Goal: Find specific page/section: Find specific page/section

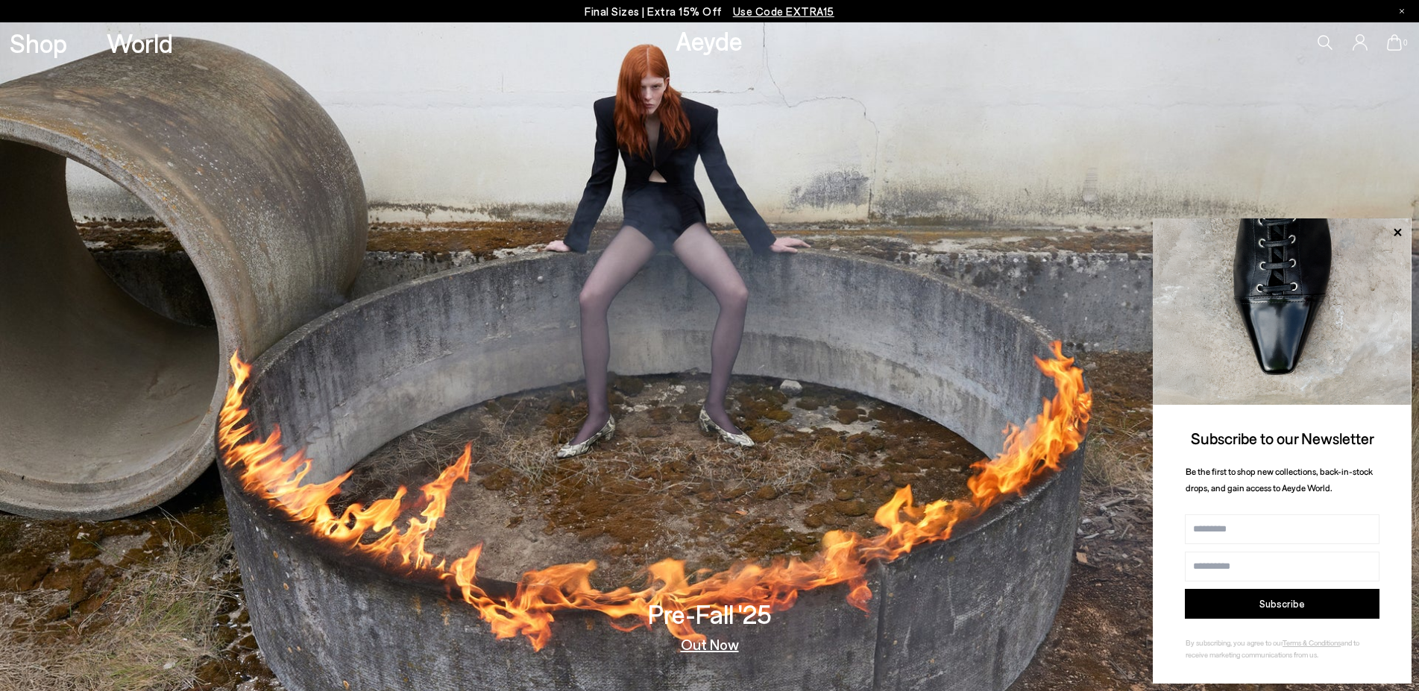
click at [622, 13] on p "Final Sizes | Extra 15% Off Use Code EXTRA15" at bounding box center [710, 11] width 250 height 19
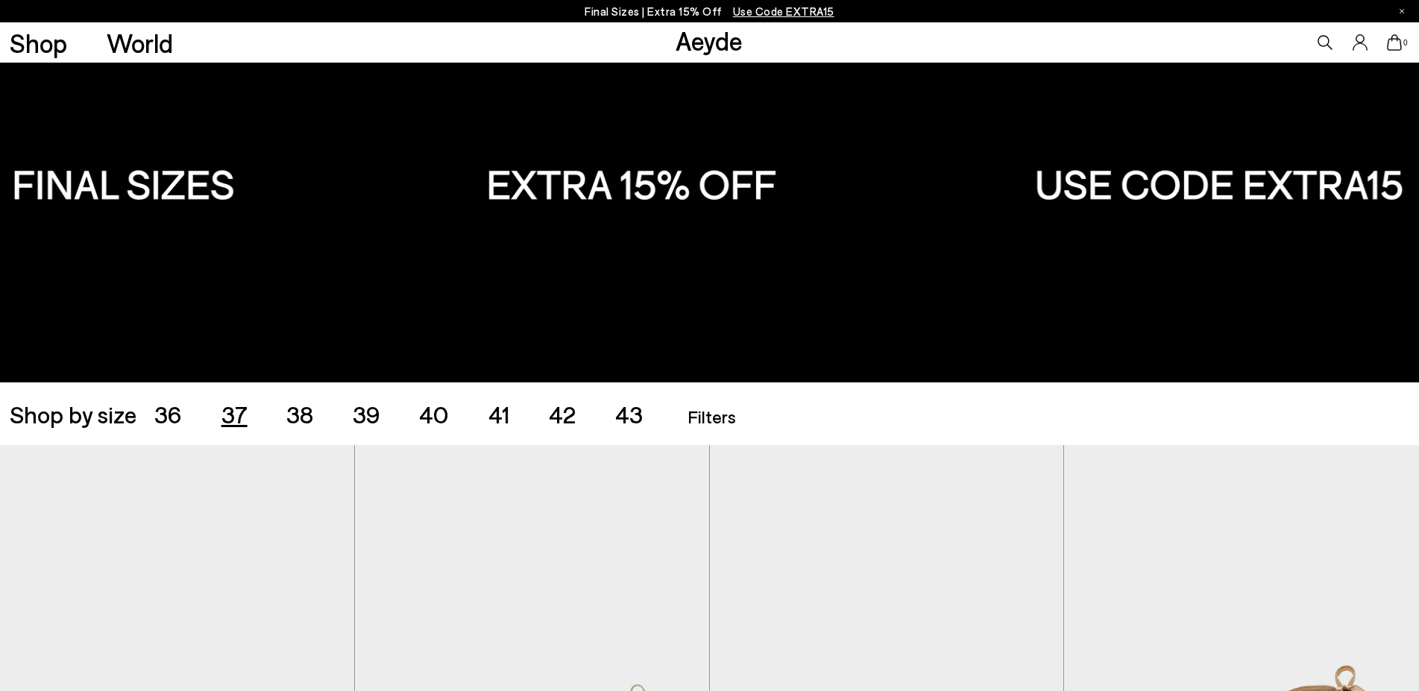
click at [237, 415] on span "37" at bounding box center [234, 414] width 26 height 28
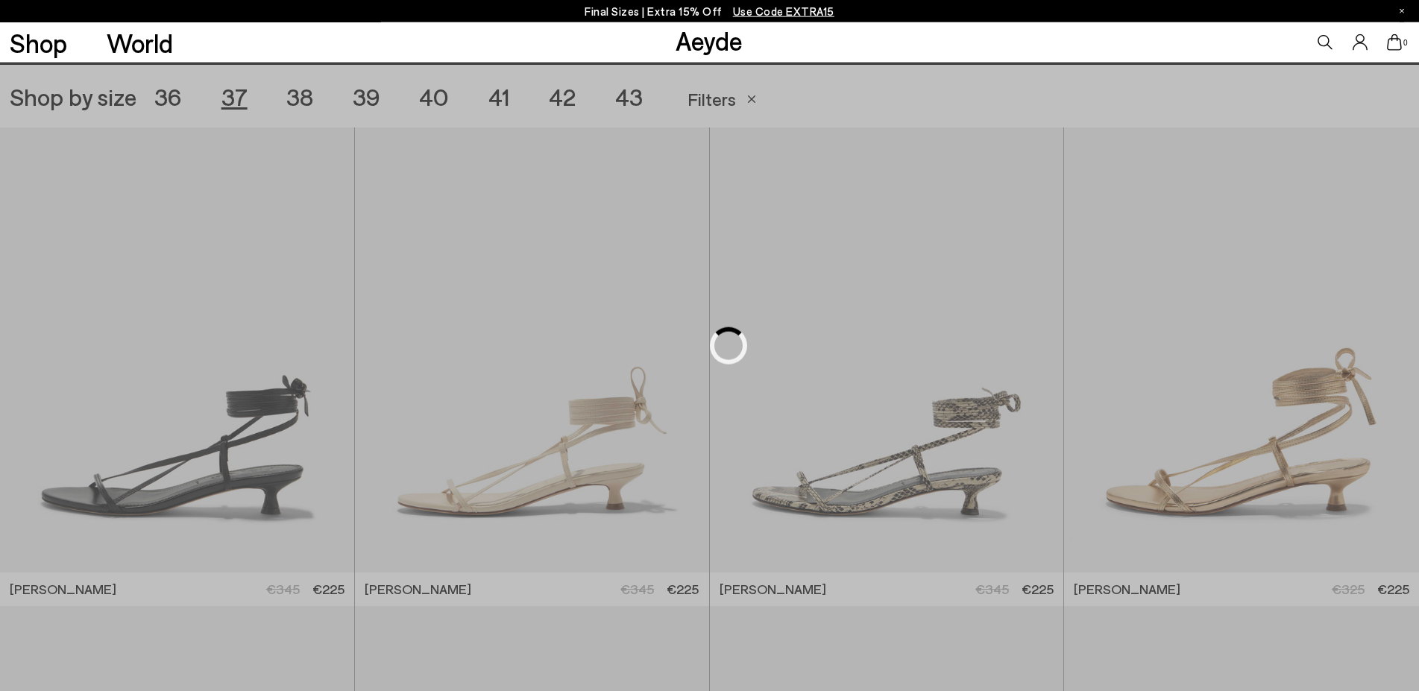
scroll to position [395, 0]
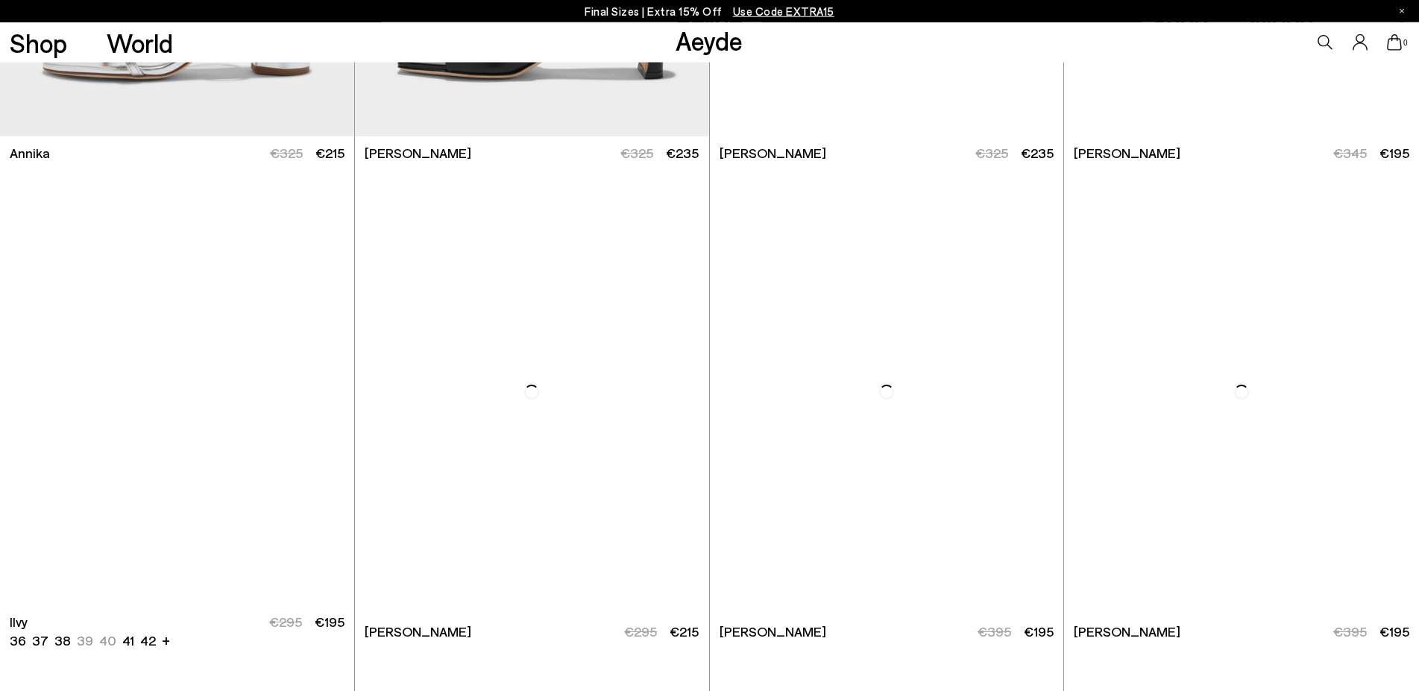
scroll to position [1764, 0]
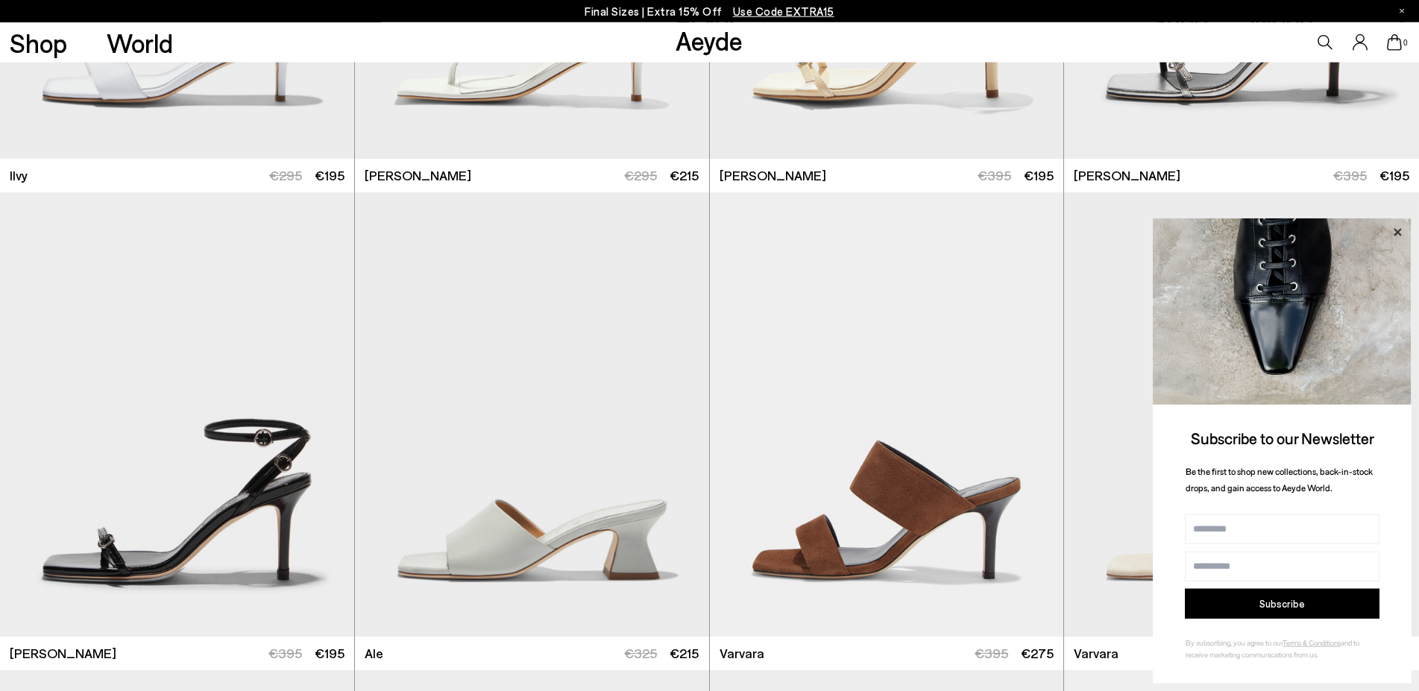
click at [1396, 230] on icon at bounding box center [1396, 231] width 7 height 7
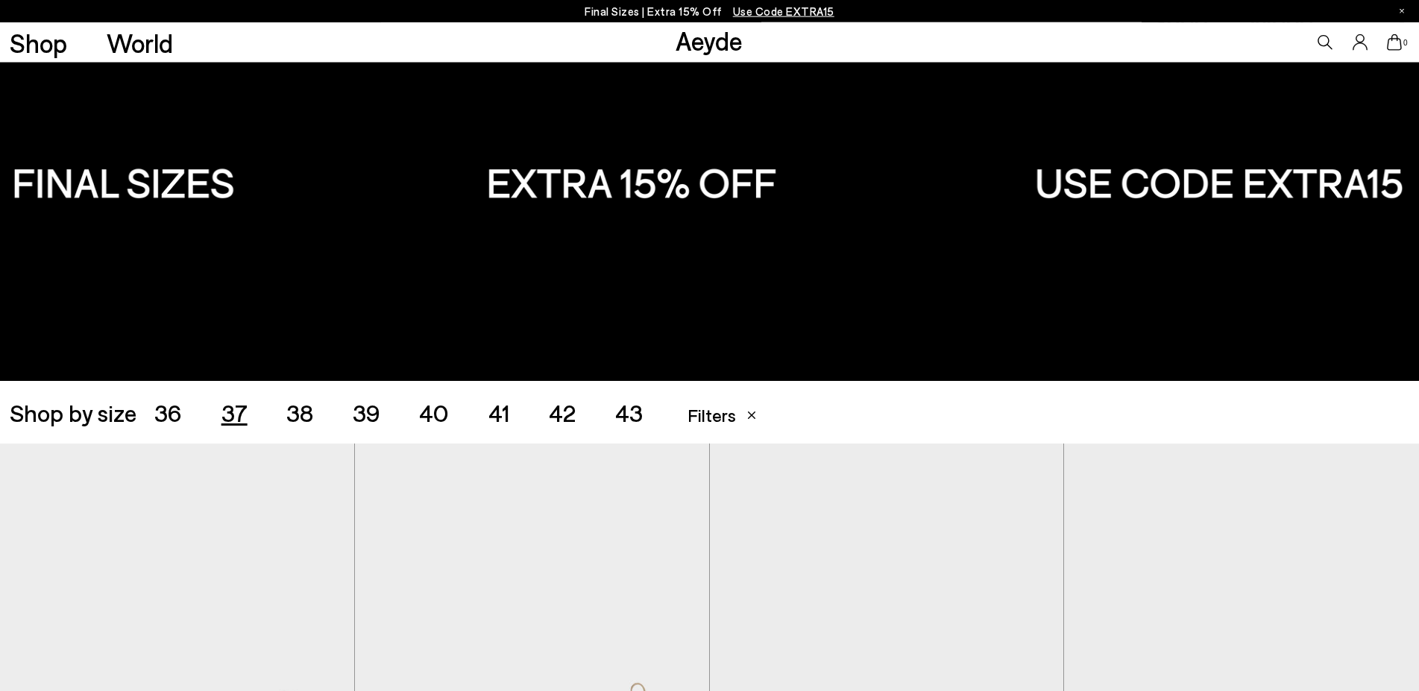
scroll to position [15, 0]
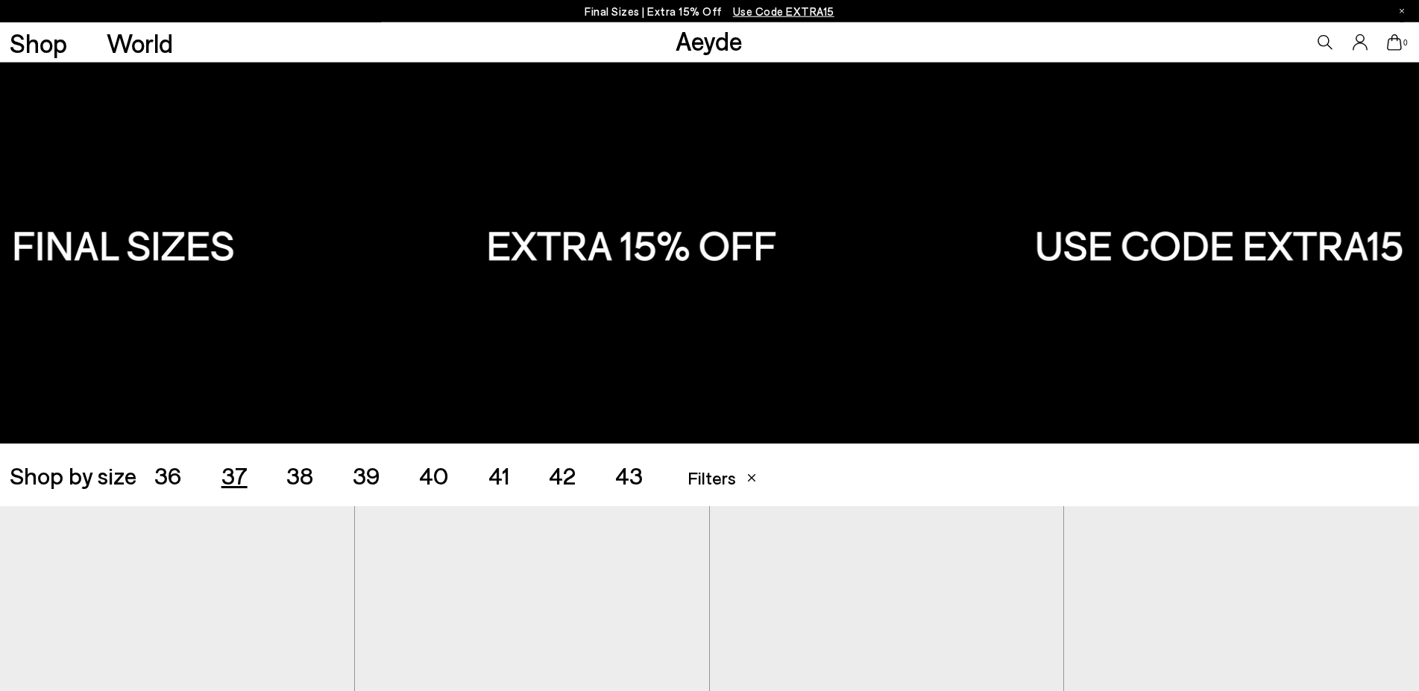
click at [171, 480] on span "36" at bounding box center [168, 475] width 28 height 28
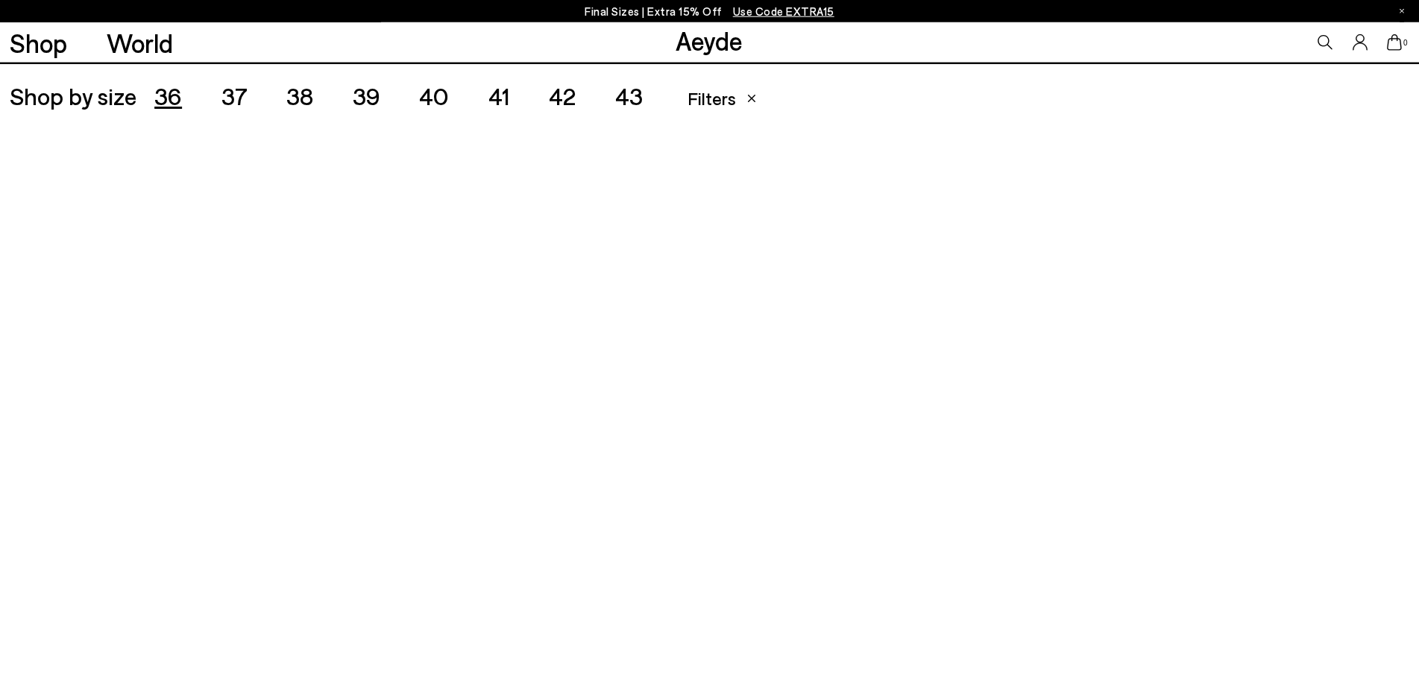
scroll to position [395, 0]
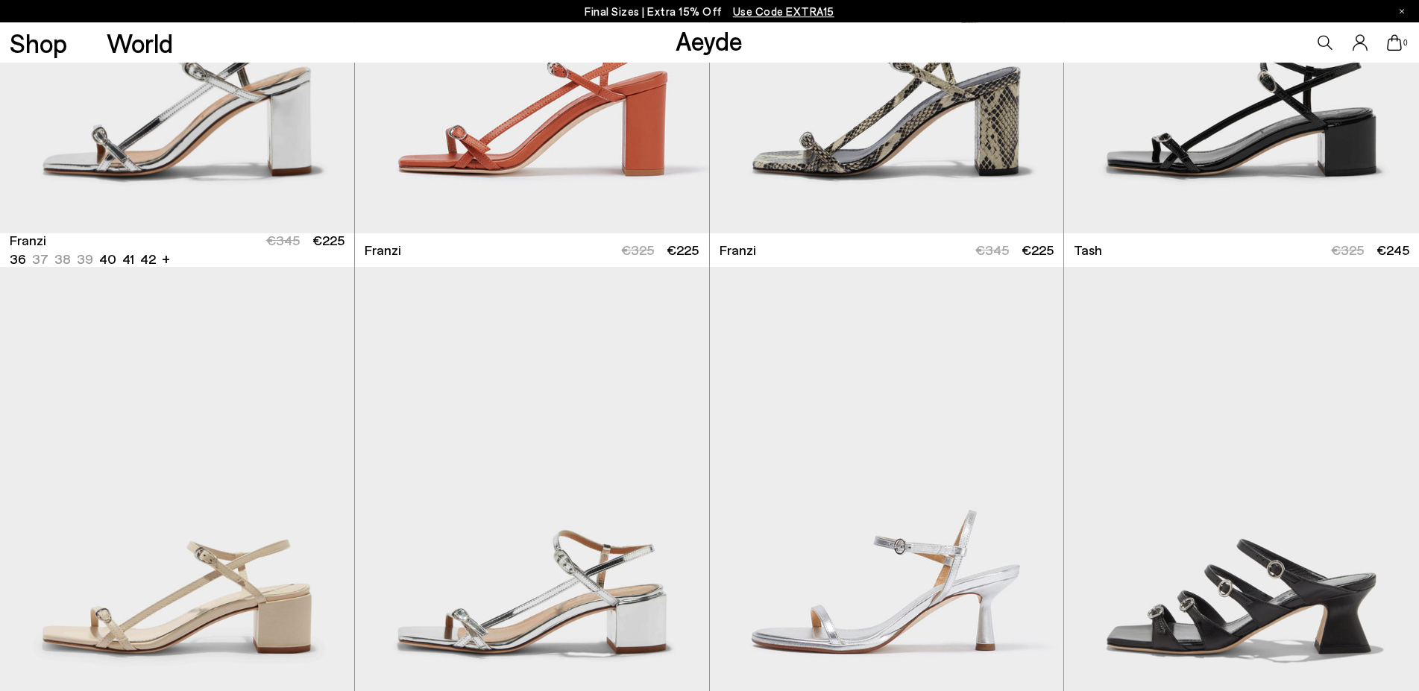
scroll to position [3741, 0]
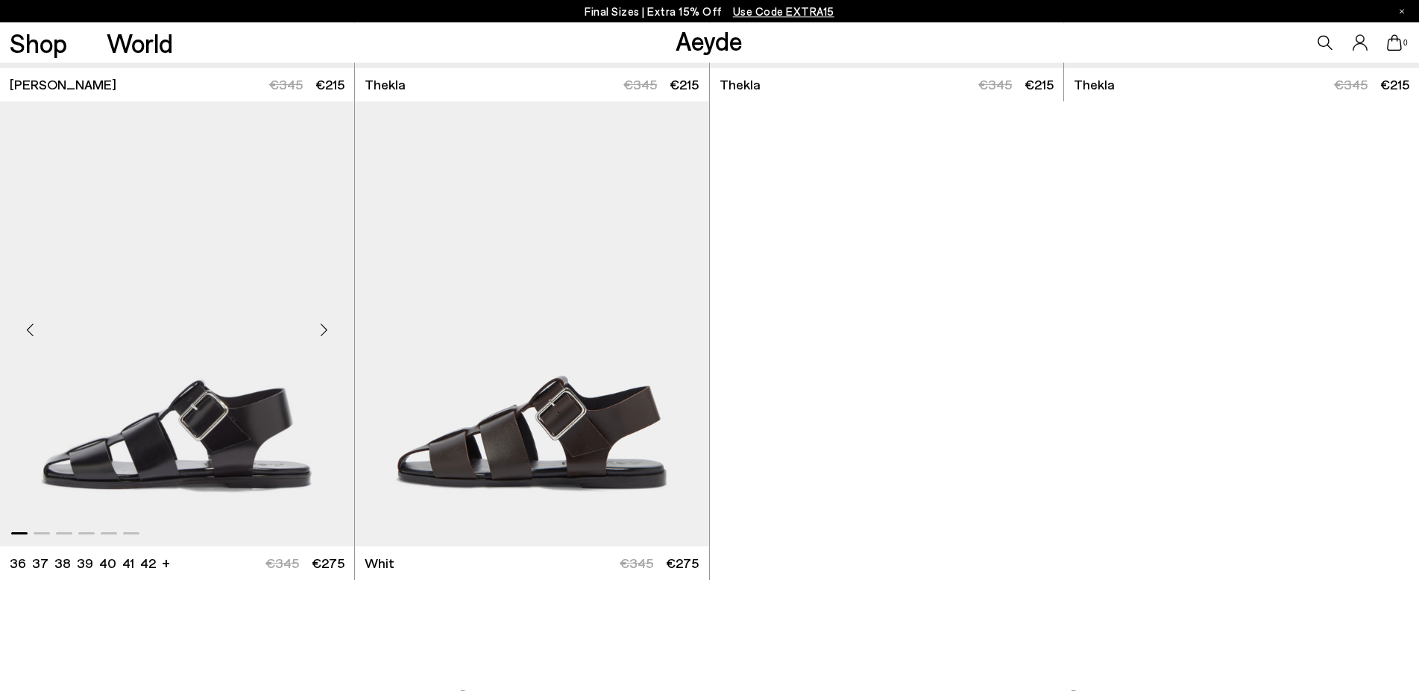
scroll to position [7163, 0]
